Goal: Task Accomplishment & Management: Manage account settings

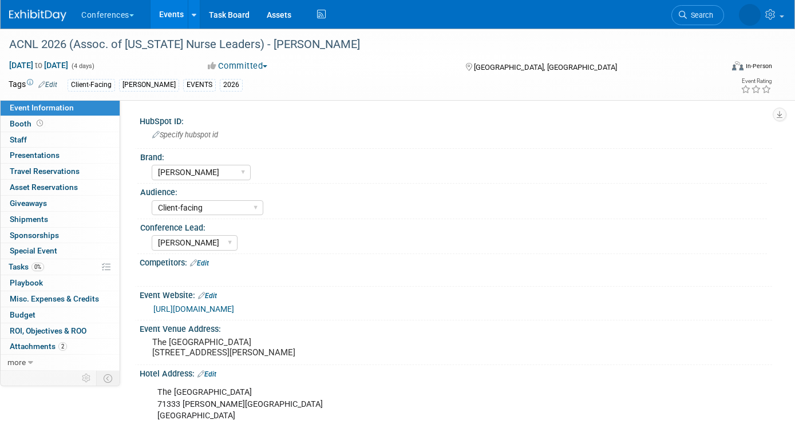
select select "[PERSON_NAME]"
select select "Client-facing"
select select "[PERSON_NAME]"
click at [696, 16] on span "Search" at bounding box center [700, 15] width 26 height 9
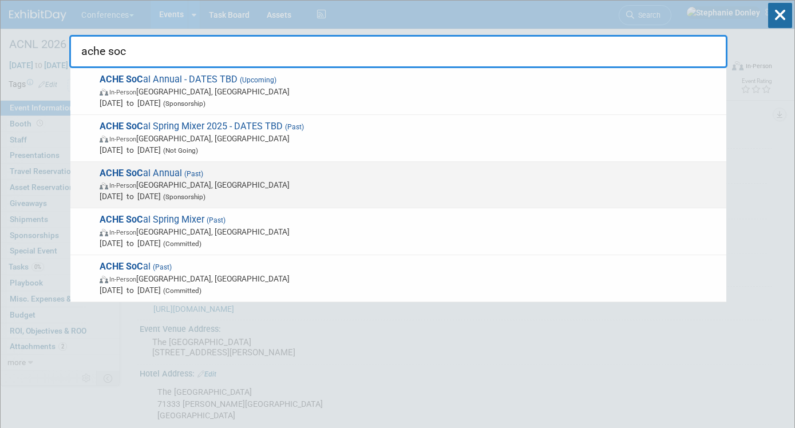
type input "ache soc"
click at [155, 176] on span "ACHE SoC al Annual (Past) In-Person Universal City, CA Nov 13, 2024 to Nov 15, …" at bounding box center [408, 185] width 625 height 35
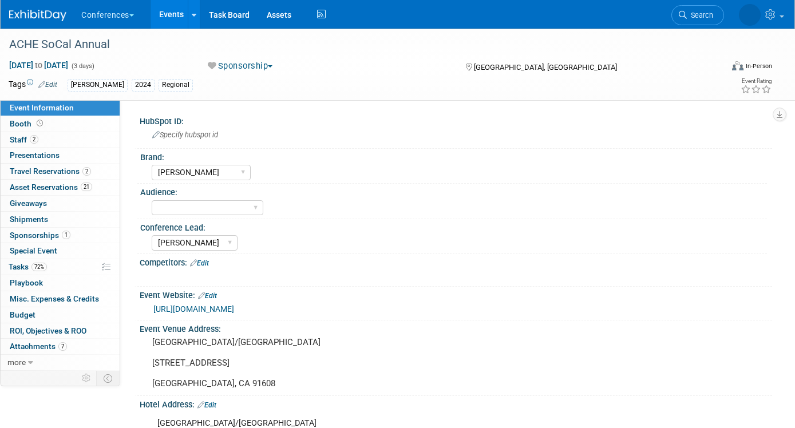
select select "[PERSON_NAME]"
click at [31, 235] on span "Sponsorships 1" at bounding box center [40, 235] width 61 height 9
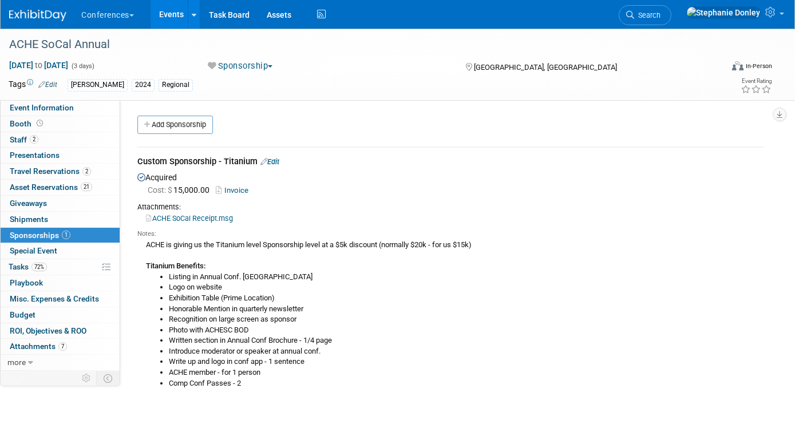
click at [216, 336] on li "Written section in Annual Conf Brochure - 1/4 page" at bounding box center [466, 340] width 595 height 11
click at [176, 7] on link "Events" at bounding box center [172, 14] width 42 height 29
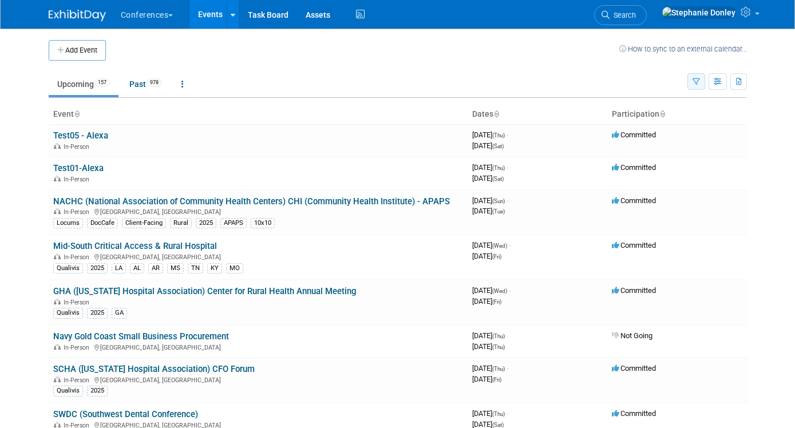
click at [700, 81] on icon "button" at bounding box center [696, 81] width 7 height 7
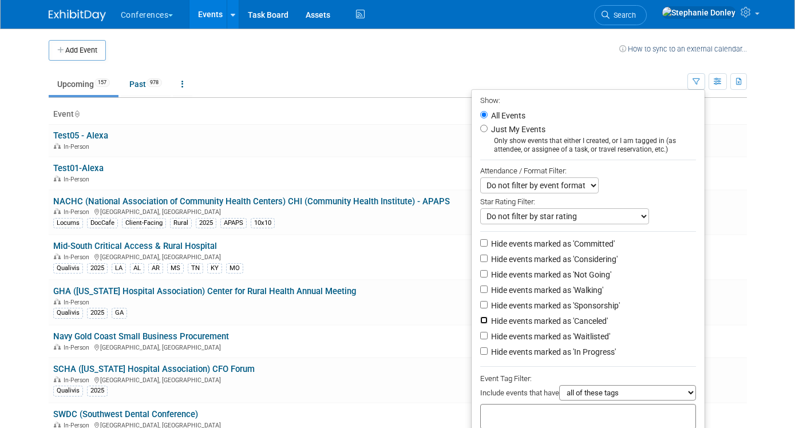
click at [484, 323] on input "Hide events marked as 'Canceled'" at bounding box center [483, 320] width 7 height 7
checkbox input "true"
click at [483, 278] on input "Hide events marked as 'Not Going'" at bounding box center [483, 273] width 7 height 7
checkbox input "true"
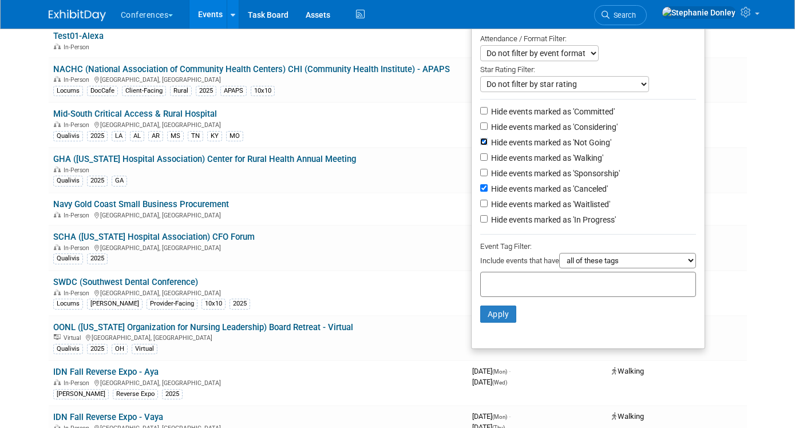
scroll to position [163, 0]
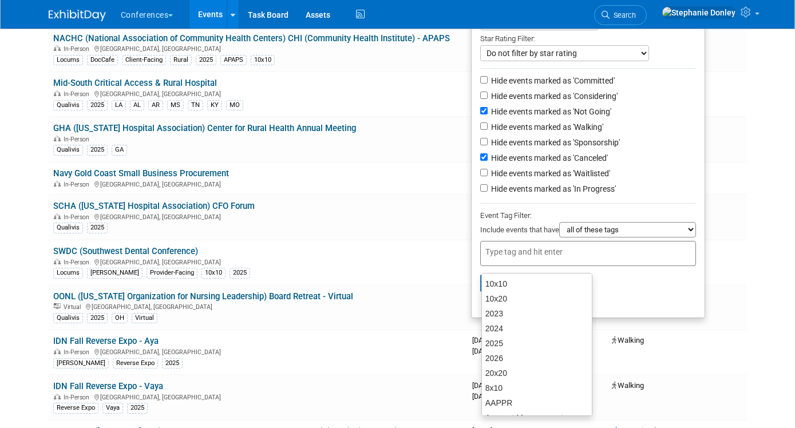
click at [546, 254] on input "text" at bounding box center [531, 251] width 92 height 11
click at [493, 344] on div "2025" at bounding box center [536, 343] width 111 height 16
type input "2025"
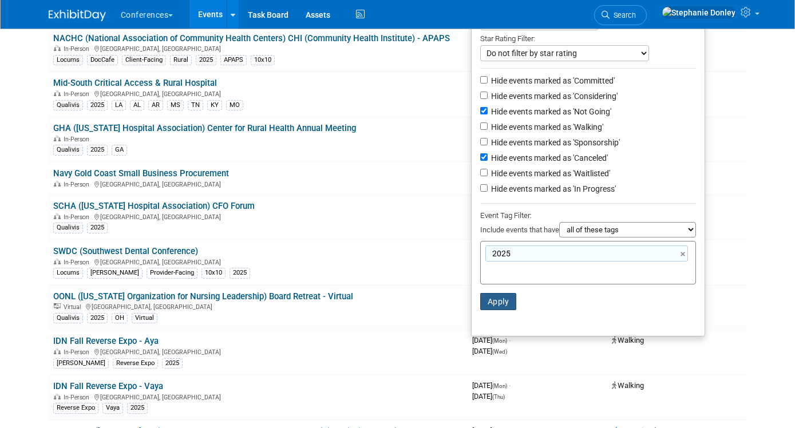
click at [498, 310] on button "Apply" at bounding box center [498, 301] width 37 height 17
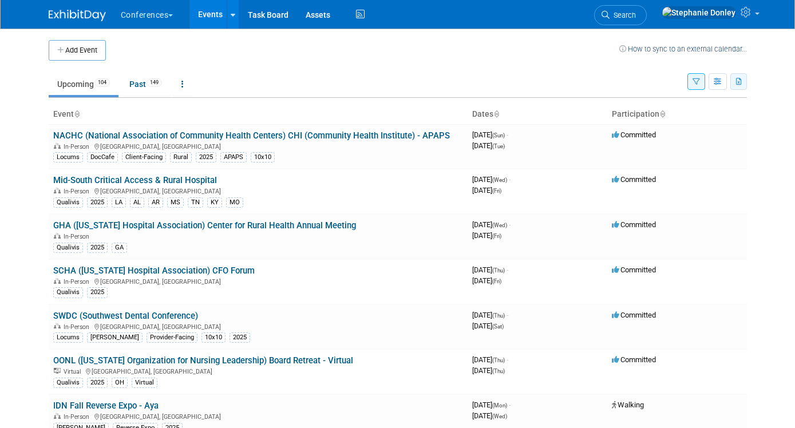
click at [743, 82] on icon "button" at bounding box center [739, 81] width 6 height 7
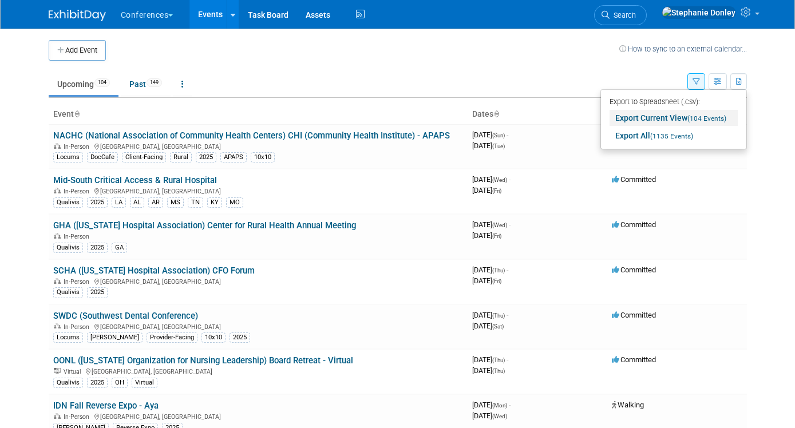
click at [664, 117] on link "Export Current View (104 Events)" at bounding box center [674, 118] width 128 height 16
